Goal: Information Seeking & Learning: Learn about a topic

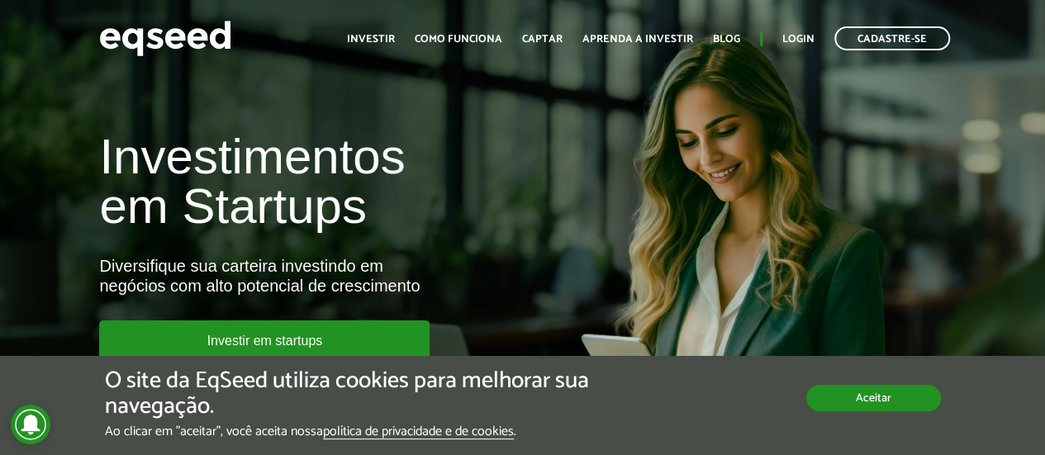
click at [835, 397] on button "Aceitar" at bounding box center [873, 398] width 135 height 26
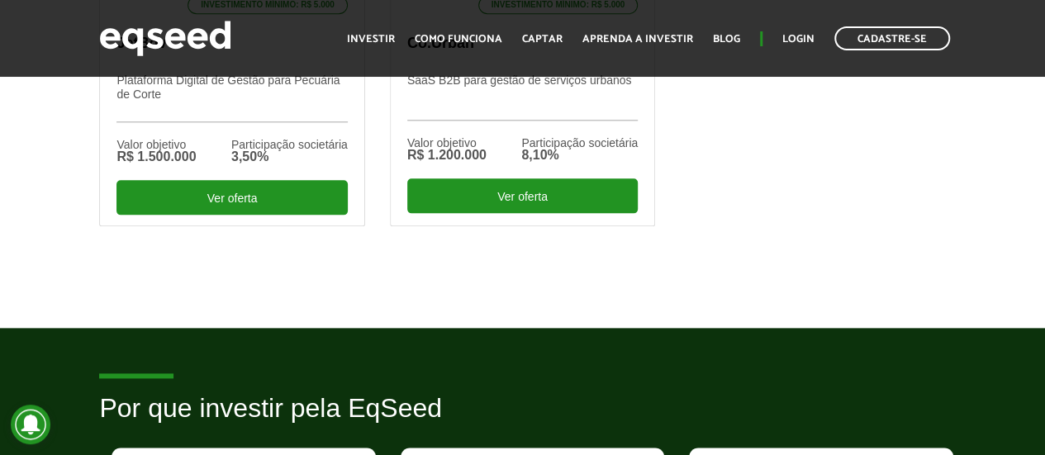
scroll to position [743, 0]
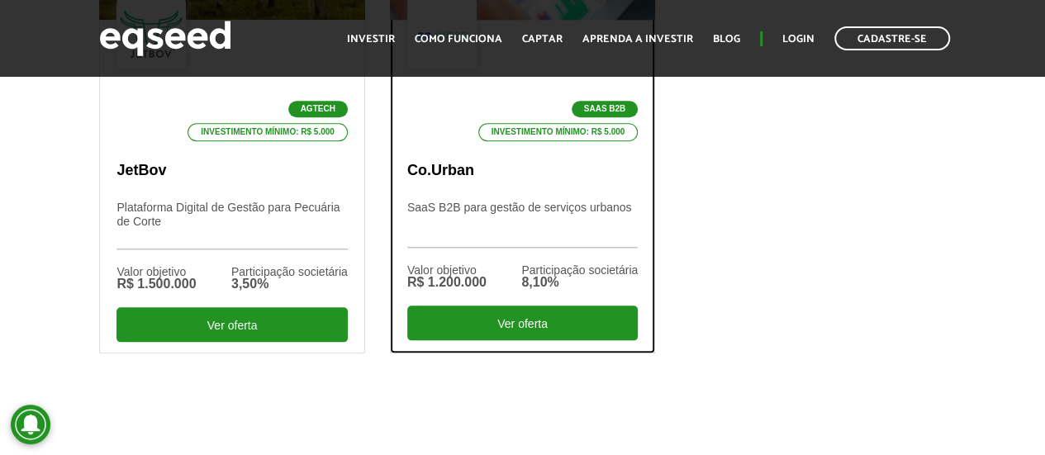
click at [533, 201] on p "SaaS B2B para gestão de serviços urbanos" at bounding box center [522, 224] width 230 height 47
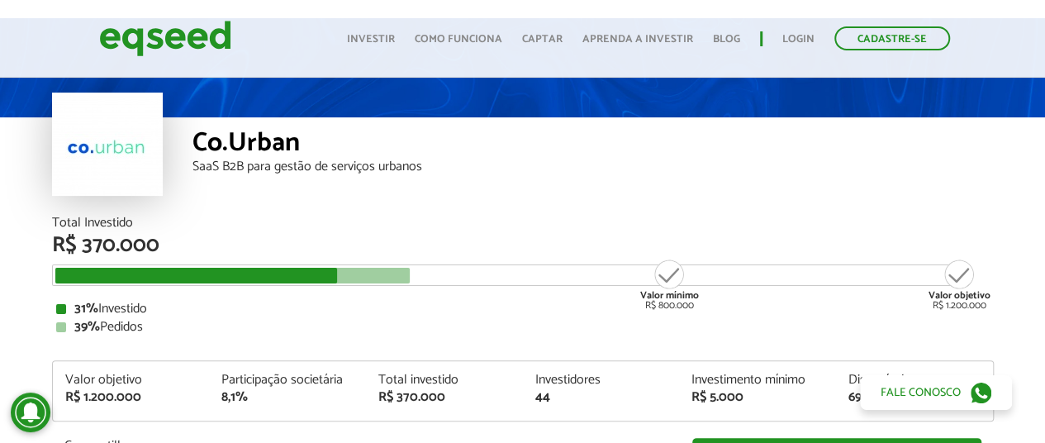
scroll to position [83, 0]
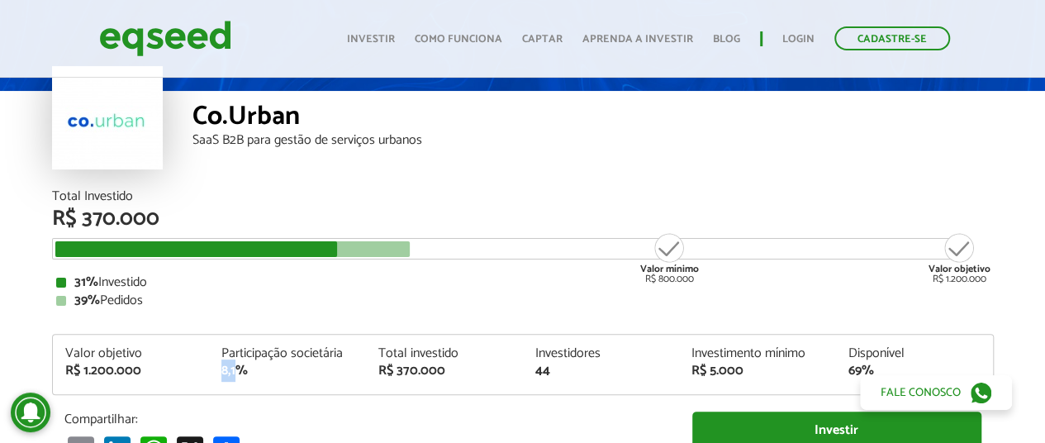
drag, startPoint x: 234, startPoint y: 369, endPoint x: 217, endPoint y: 369, distance: 16.5
click at [217, 369] on div "Participação societária 8,1%" at bounding box center [287, 362] width 157 height 31
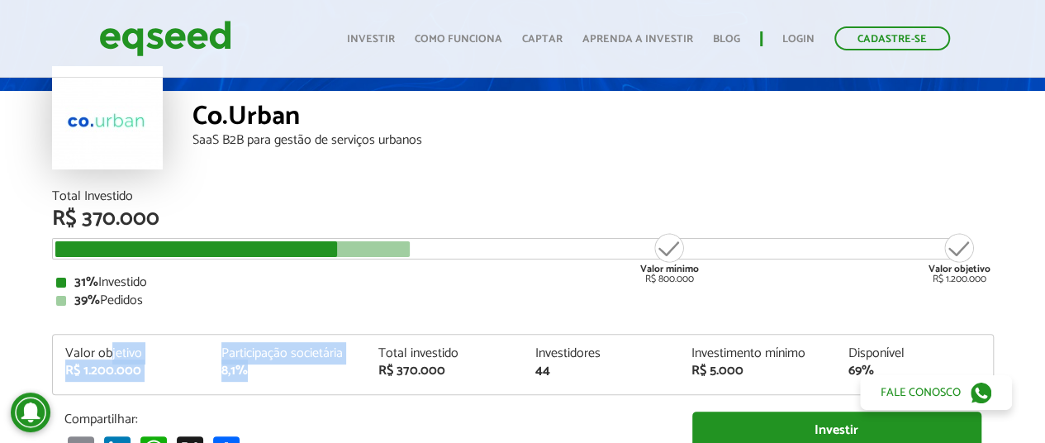
drag, startPoint x: 249, startPoint y: 374, endPoint x: 100, endPoint y: 316, distance: 160.6
click at [102, 321] on div "Total Investido R$ 370.000 Valor mínimo R$ 800.000 Valor objetivo R$ 1.200.000 …" at bounding box center [523, 344] width 942 height 309
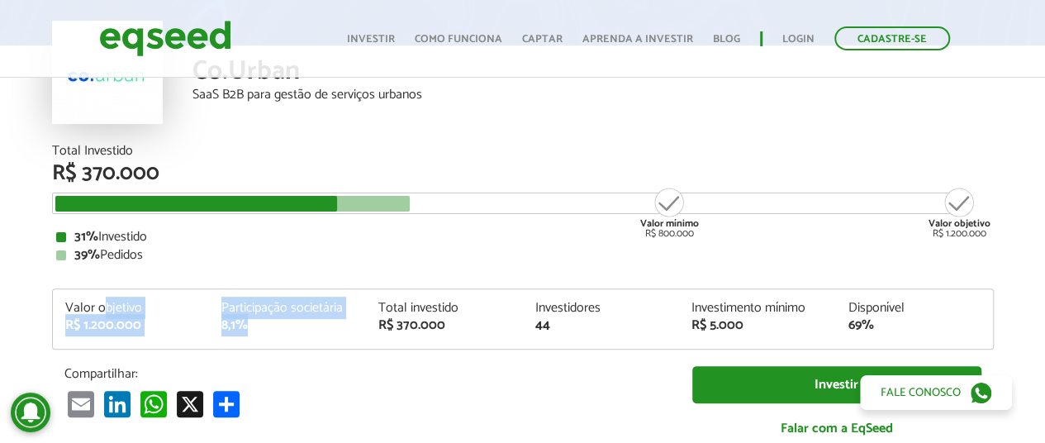
scroll to position [165, 0]
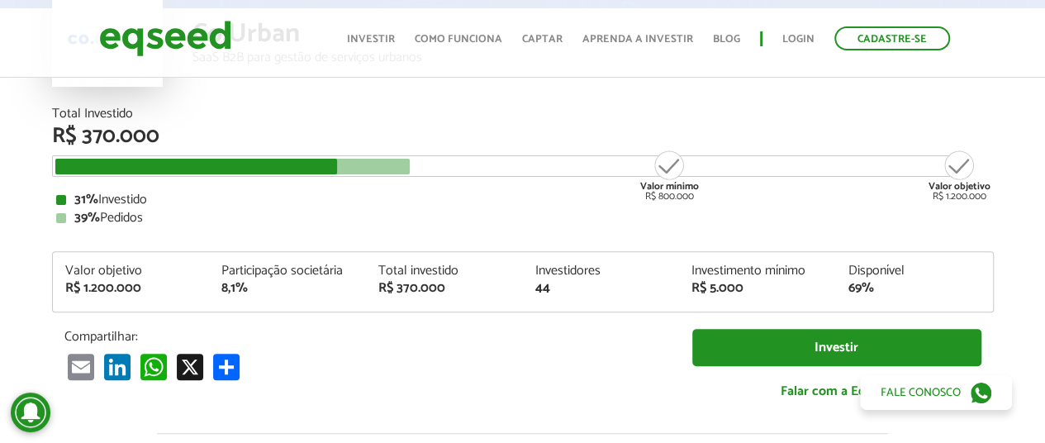
click at [568, 283] on div "44" at bounding box center [600, 288] width 132 height 13
drag, startPoint x: 731, startPoint y: 294, endPoint x: 807, endPoint y: 287, distance: 76.3
click at [738, 295] on div "R$ 5.000" at bounding box center [757, 288] width 132 height 13
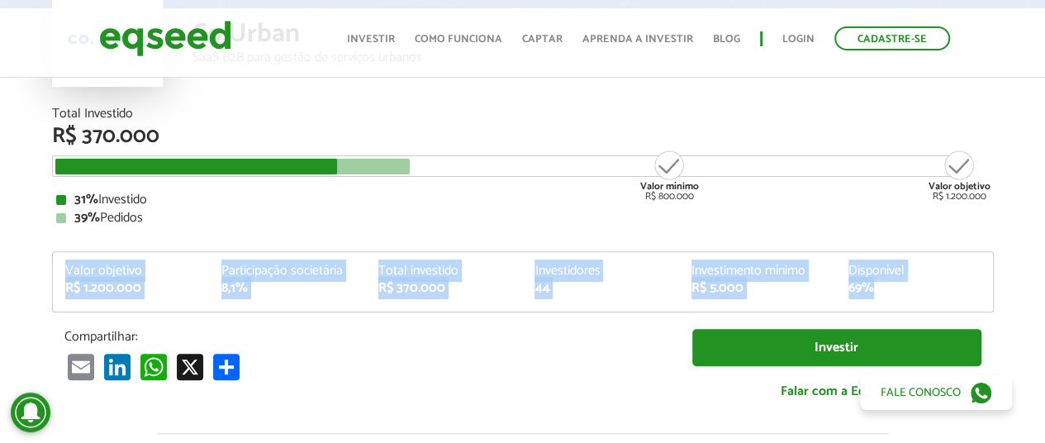
drag, startPoint x: 869, startPoint y: 283, endPoint x: 66, endPoint y: 240, distance: 804.0
click at [58, 235] on div "Total Investido R$ 370.000 Valor mínimo R$ 800.000 Valor objetivo R$ 1.200.000 …" at bounding box center [523, 261] width 942 height 309
click at [89, 264] on div "Valor objetivo" at bounding box center [131, 270] width 132 height 13
drag, startPoint x: 876, startPoint y: 288, endPoint x: 157, endPoint y: 293, distance: 719.4
click at [158, 293] on div "Valor objetivo R$ 1.200.000 Participação societária 8,1% Total investido R$ 370…" at bounding box center [523, 287] width 940 height 47
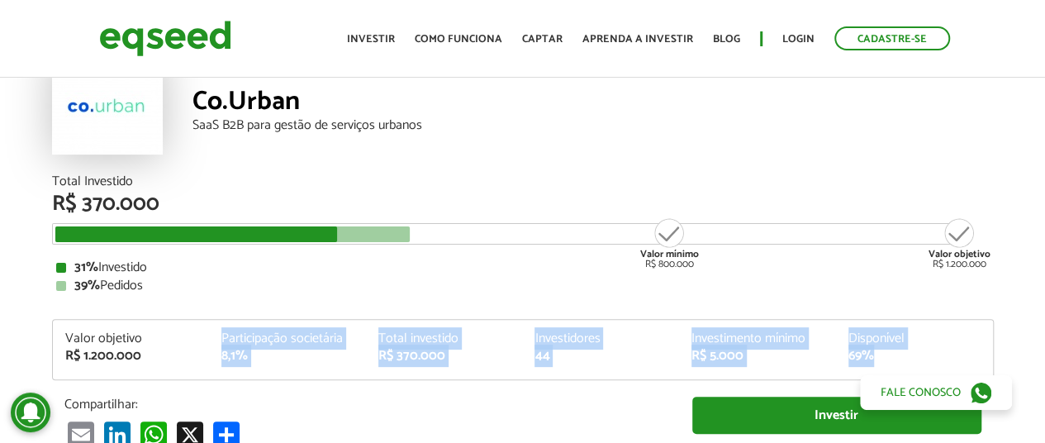
scroll to position [0, 0]
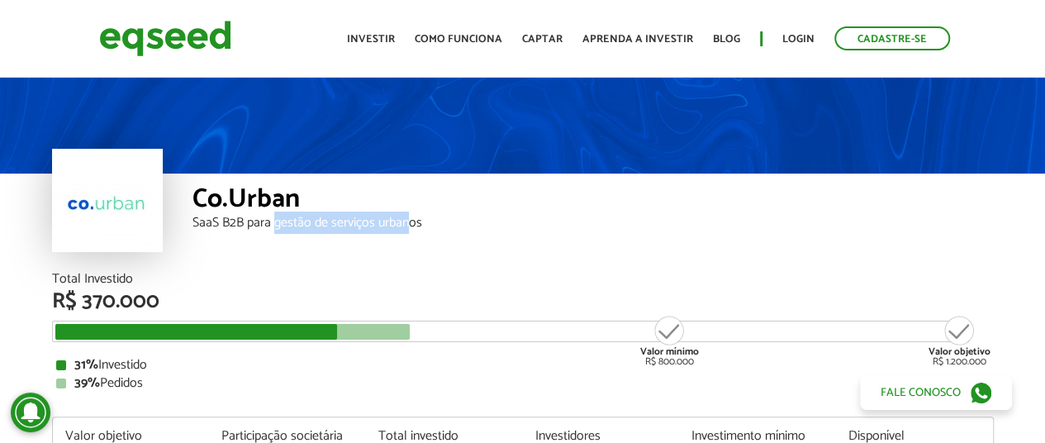
drag, startPoint x: 276, startPoint y: 227, endPoint x: 411, endPoint y: 222, distance: 134.7
click at [411, 222] on div "SaaS B2B para gestão de serviços urbanos" at bounding box center [592, 222] width 801 height 13
click at [411, 221] on div "SaaS B2B para gestão de serviços urbanos" at bounding box center [592, 222] width 801 height 13
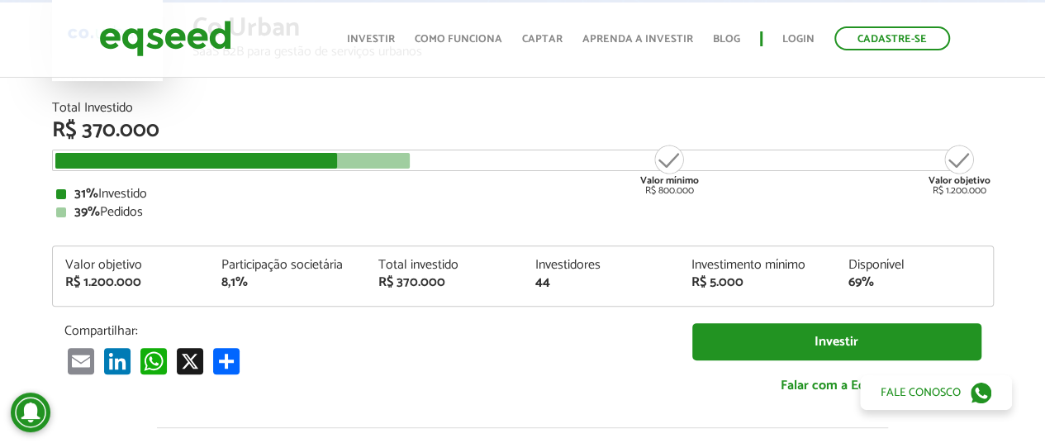
scroll to position [330, 0]
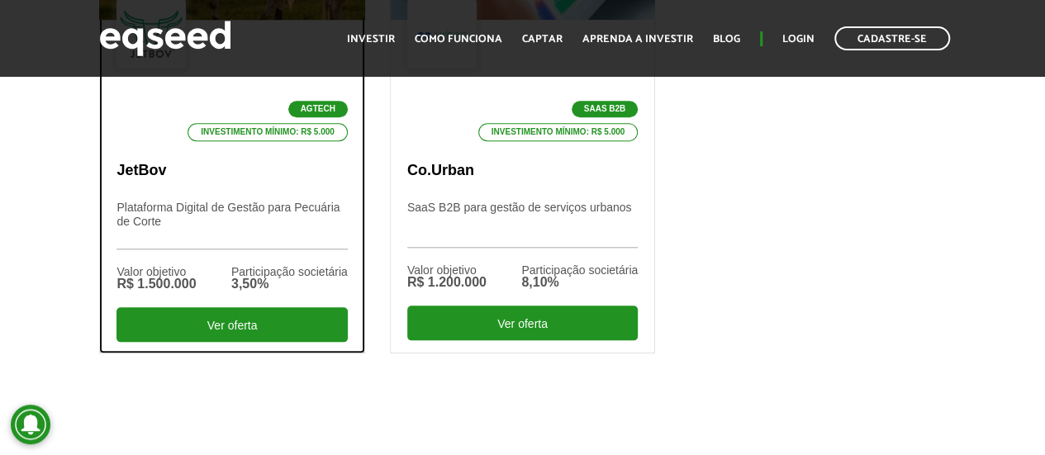
click at [317, 192] on div "Agtech Investimento mínimo: R$ 5.000 JetBov Plataforma Digital de Gestão para P…" at bounding box center [231, 186] width 263 height 333
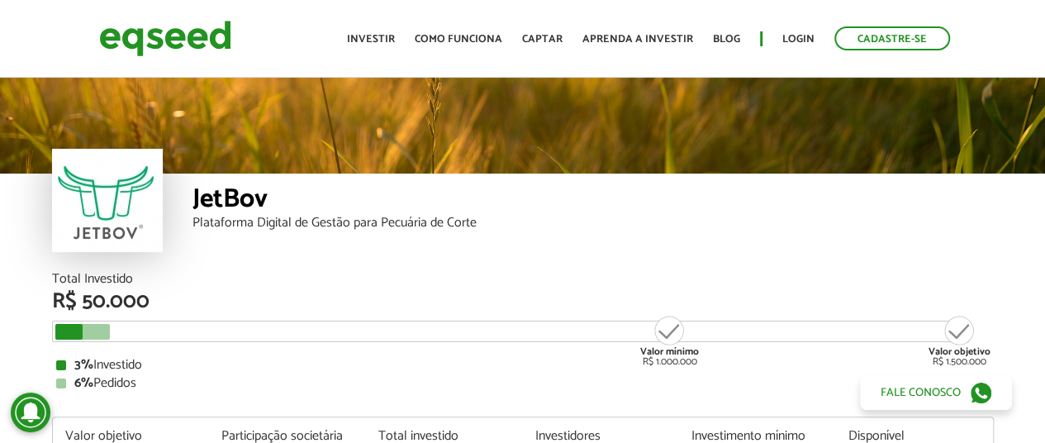
click at [272, 219] on div "Plataforma Digital de Gestão para Pecuária de Corte" at bounding box center [592, 222] width 801 height 13
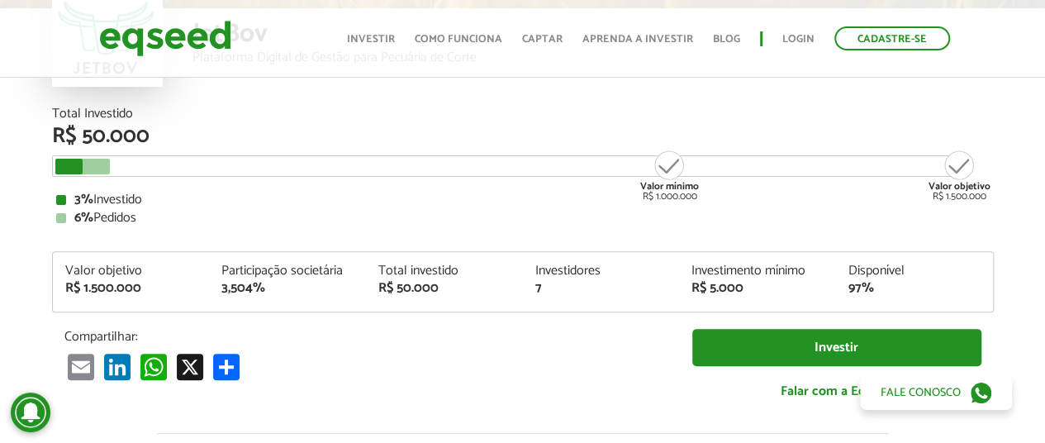
scroll to position [1939, 0]
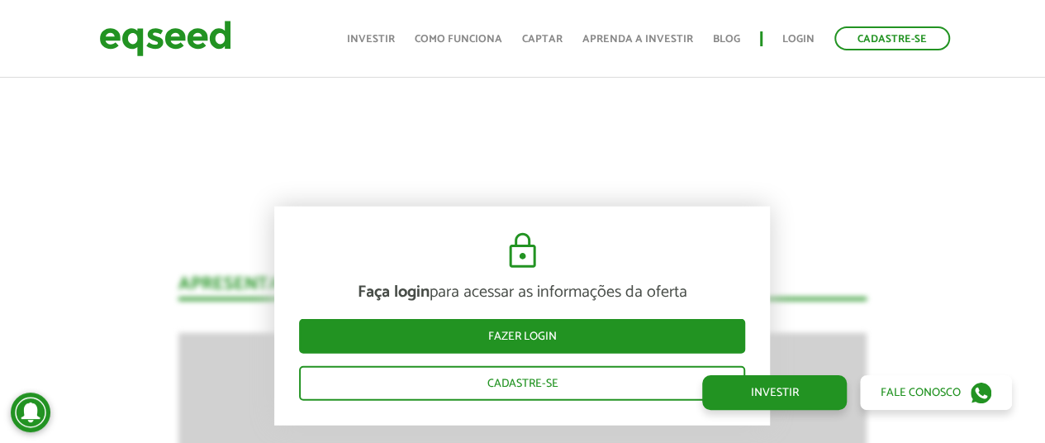
drag, startPoint x: 382, startPoint y: 33, endPoint x: 318, endPoint y: 43, distance: 64.4
click at [382, 34] on link "Investir" at bounding box center [371, 39] width 48 height 11
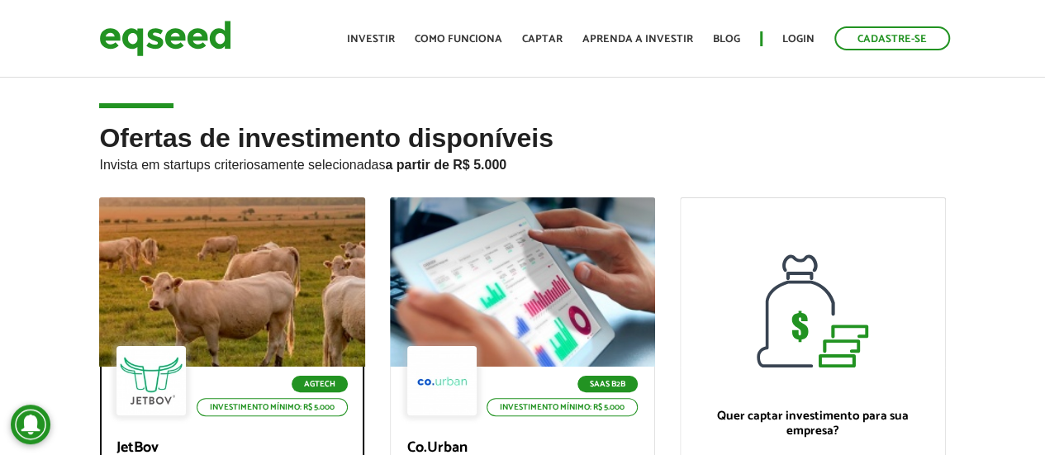
click at [180, 243] on div at bounding box center [232, 282] width 319 height 203
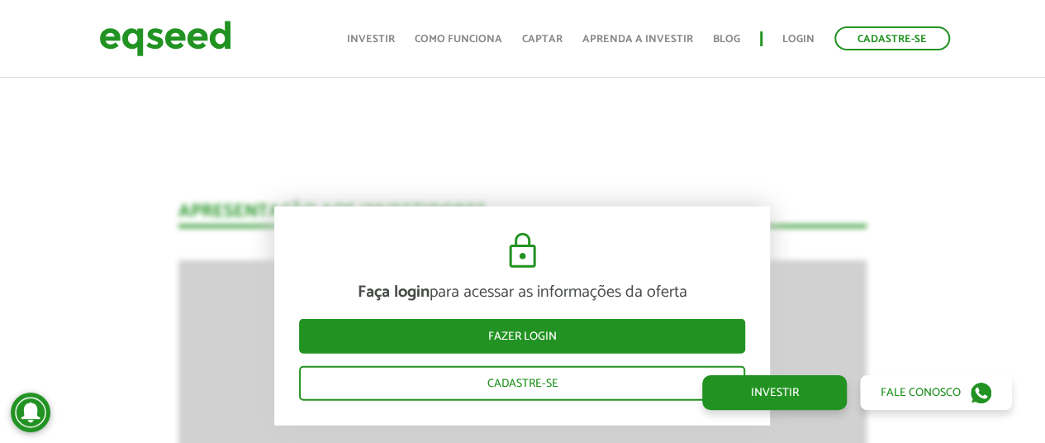
scroll to position [2022, 0]
